Goal: Find specific page/section: Locate a particular part of the current website

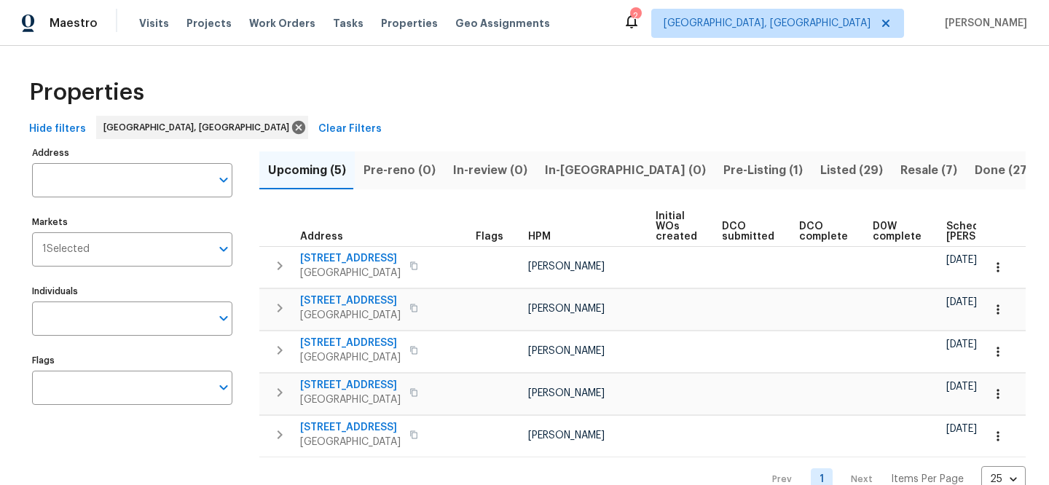
click at [318, 124] on span "Clear Filters" at bounding box center [349, 129] width 63 height 18
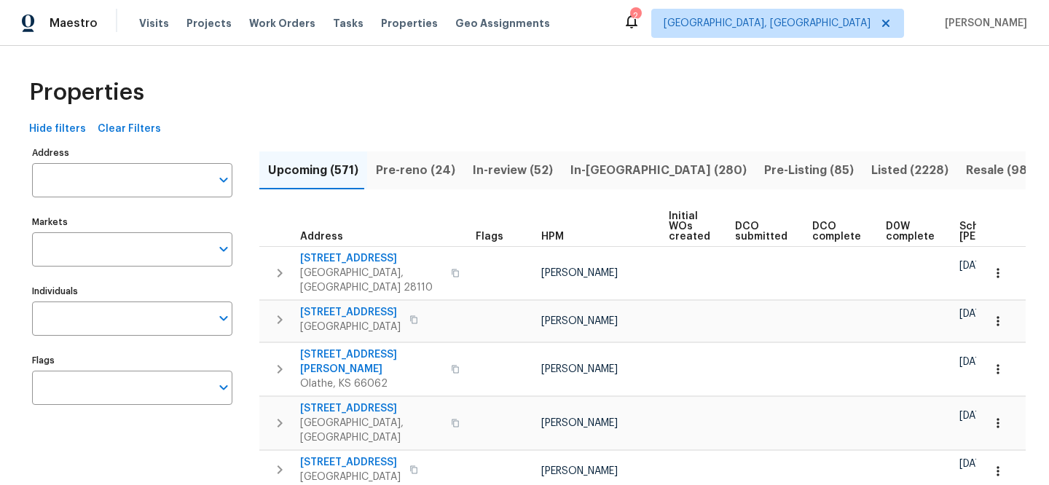
click at [165, 170] on input "Address" at bounding box center [121, 180] width 179 height 34
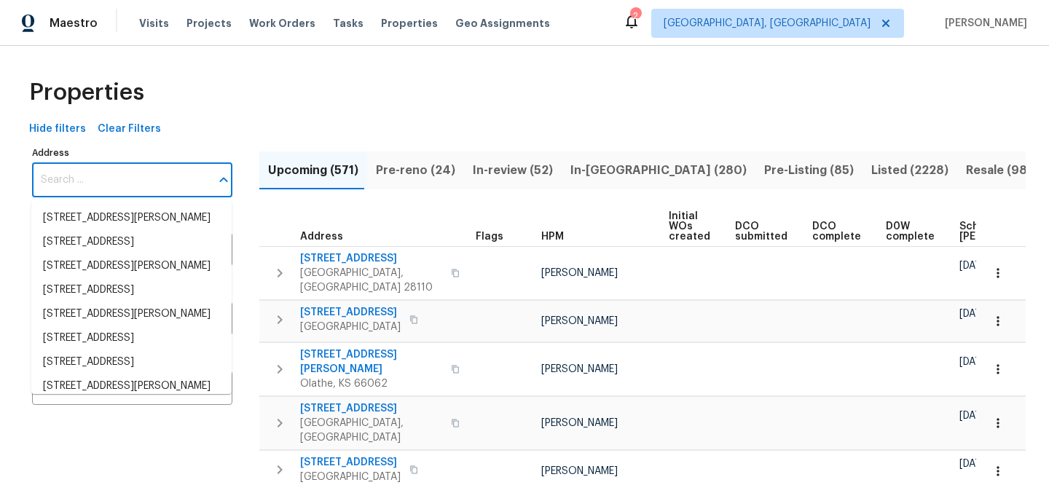
paste input "[STREET_ADDRESS]"
type input "[STREET_ADDRESS]"
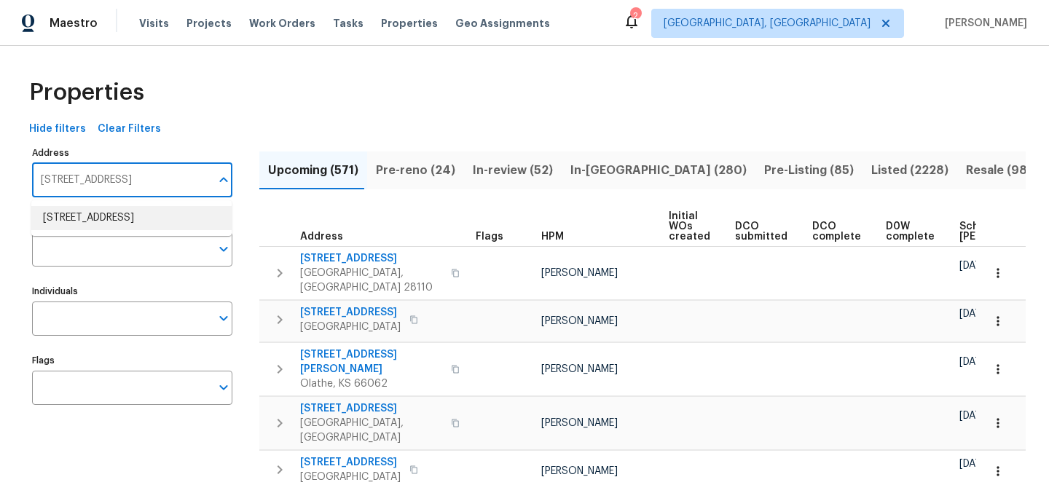
click at [163, 222] on li "[STREET_ADDRESS]" at bounding box center [131, 218] width 200 height 24
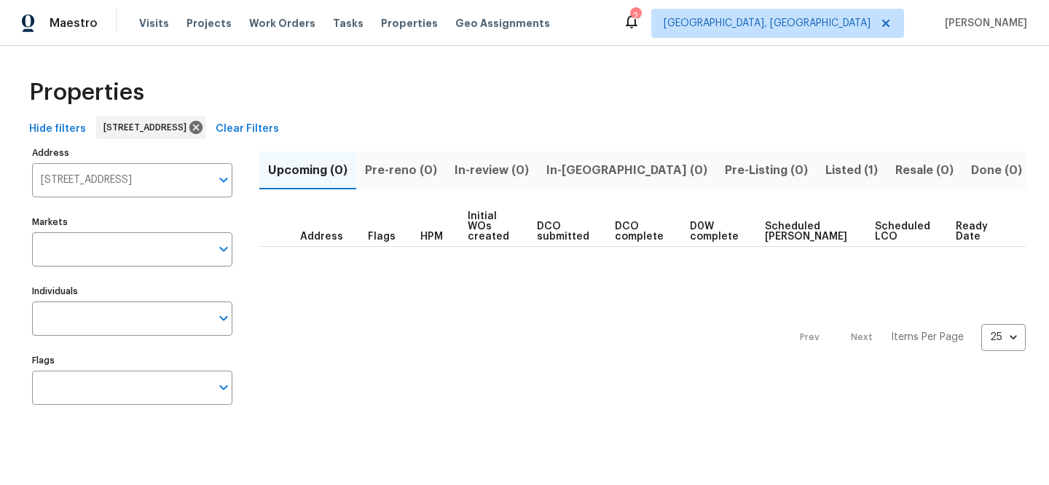
click at [826, 170] on span "Listed (1)" at bounding box center [852, 170] width 52 height 20
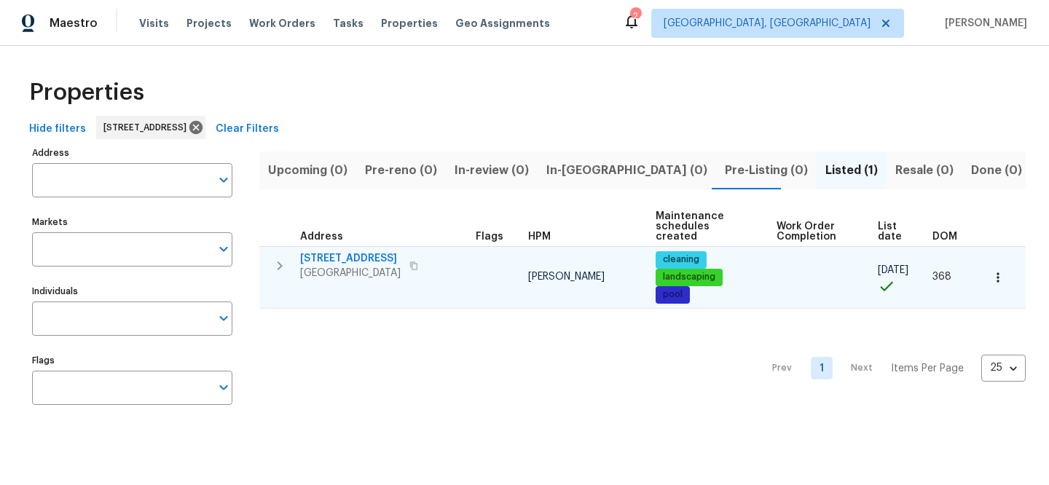
type input "[STREET_ADDRESS]"
click at [363, 256] on span "[STREET_ADDRESS]" at bounding box center [350, 258] width 101 height 15
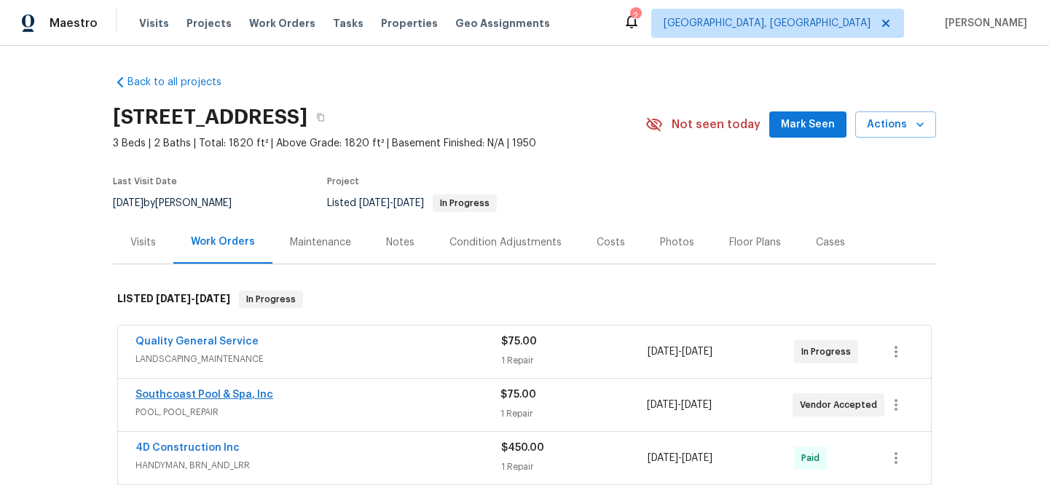
scroll to position [128, 0]
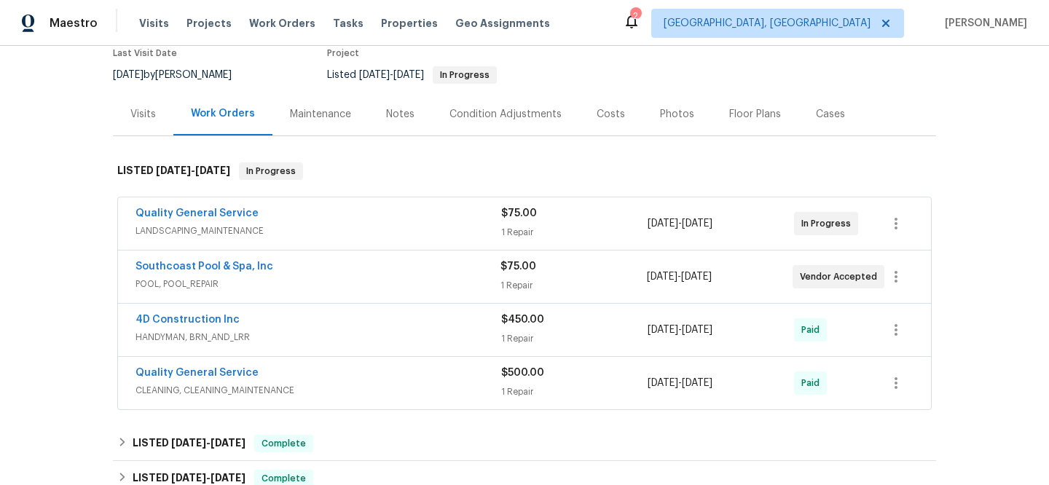
click at [144, 121] on div "Visits" at bounding box center [143, 114] width 26 height 15
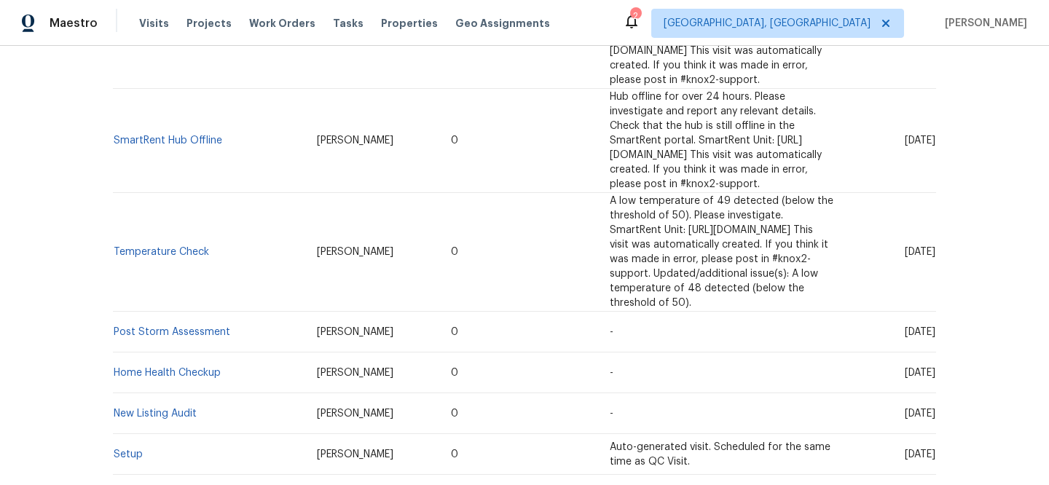
scroll to position [1722, 0]
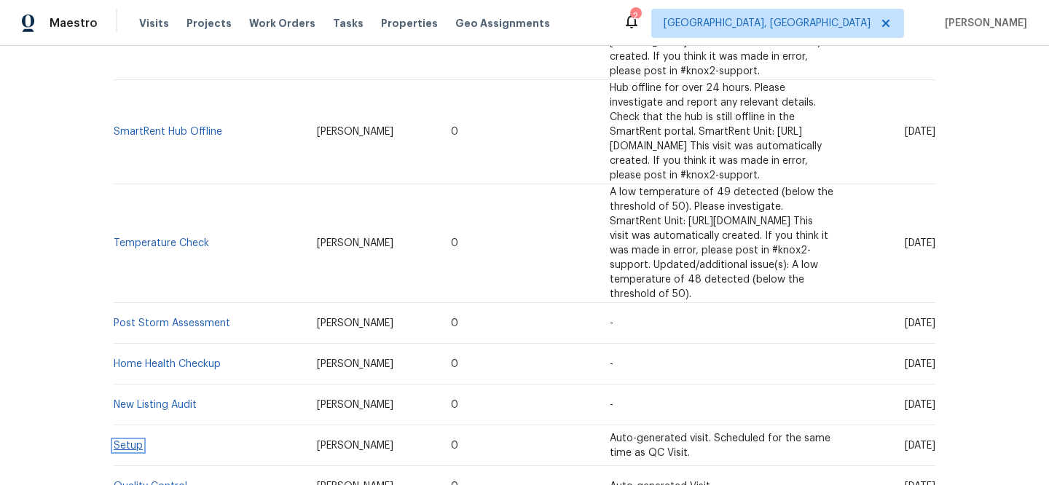
click at [123, 441] on link "Setup" at bounding box center [128, 446] width 29 height 10
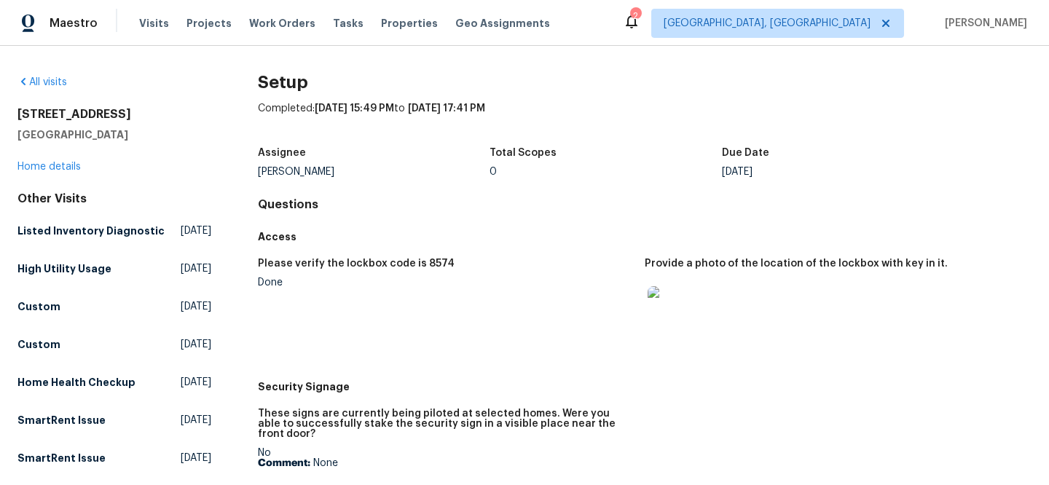
click at [659, 312] on img at bounding box center [671, 309] width 47 height 47
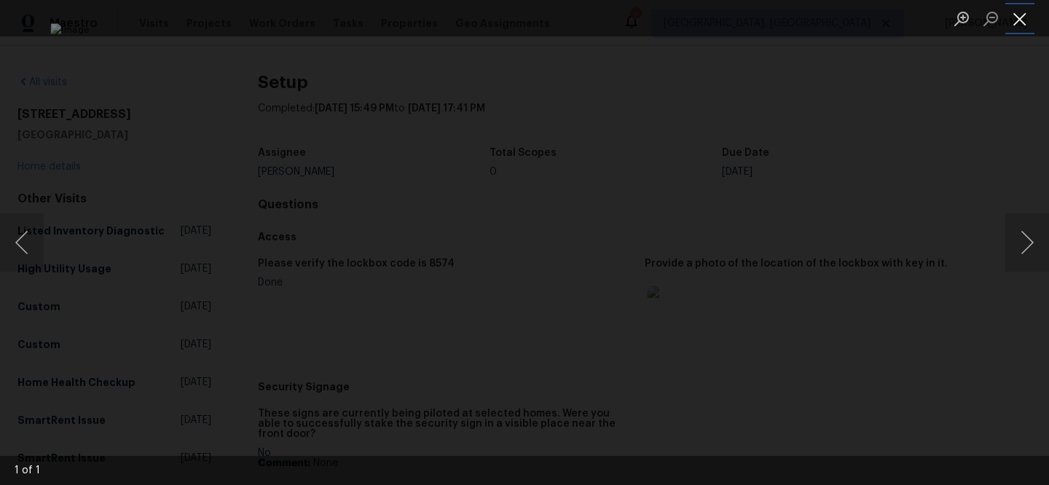
click at [1019, 14] on button "Close lightbox" at bounding box center [1020, 19] width 29 height 26
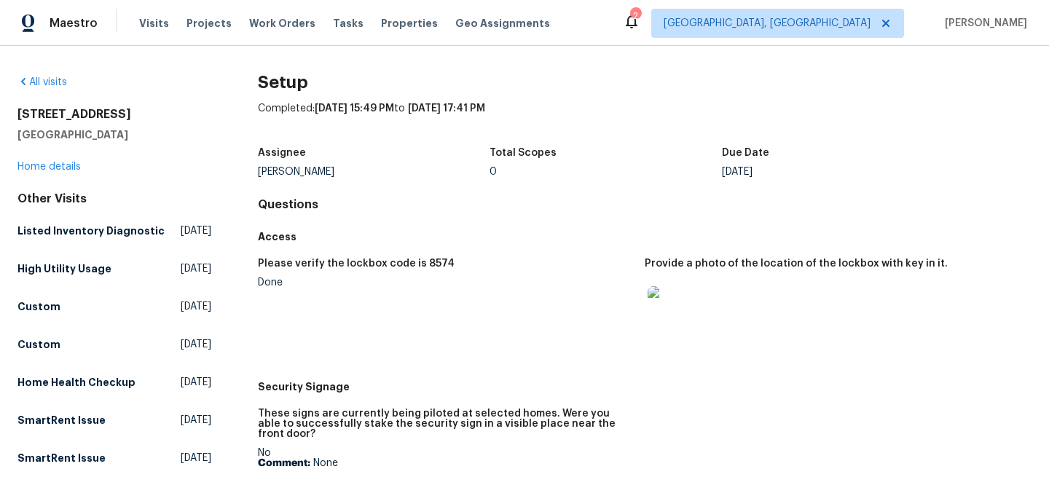
click at [992, 170] on div "Assignee Frank Santellanes Total Scopes 0 Due Date Fri, Aug 16" at bounding box center [645, 162] width 774 height 47
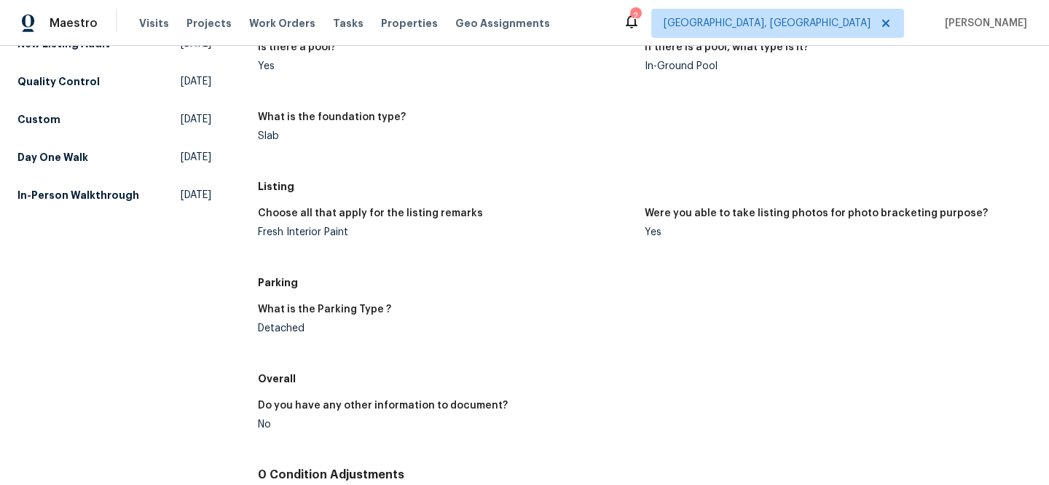
scroll to position [1131, 0]
